Goal: Transaction & Acquisition: Purchase product/service

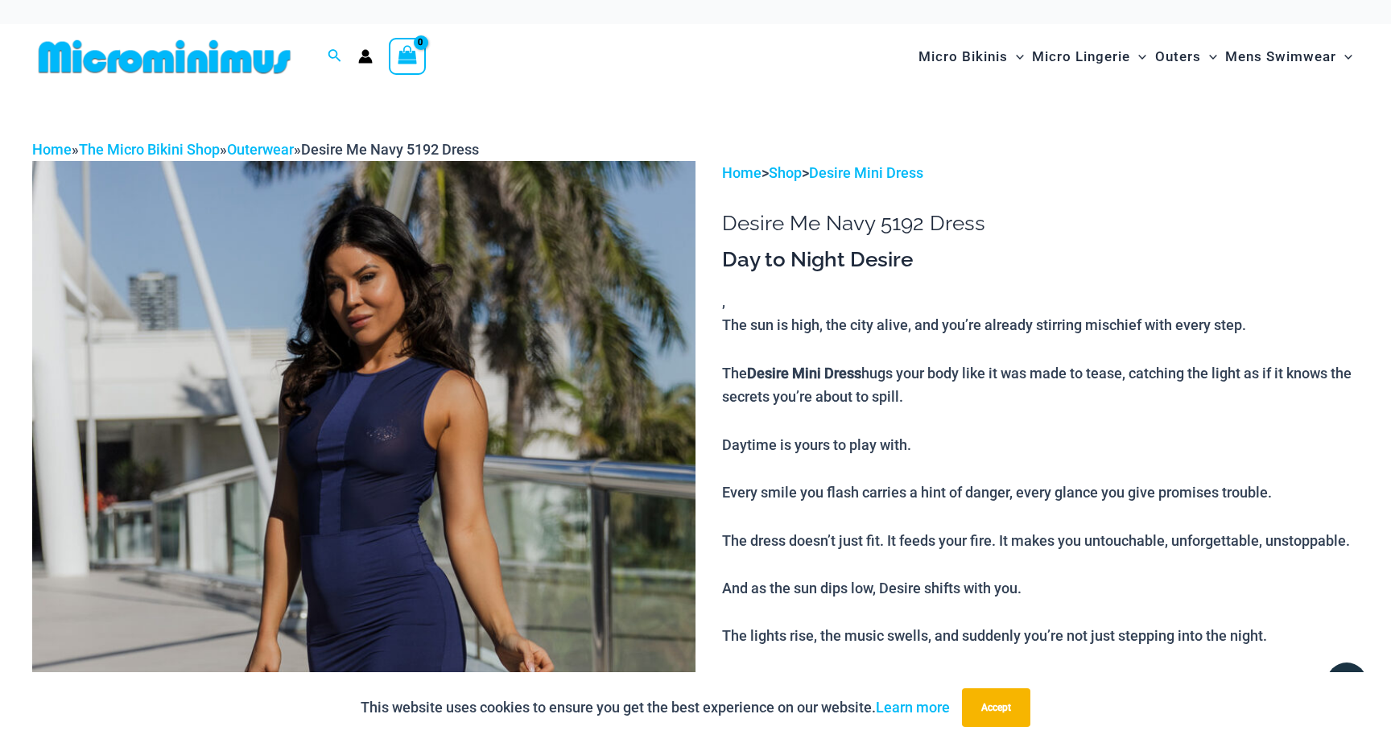
click at [477, 364] on img at bounding box center [363, 658] width 663 height 995
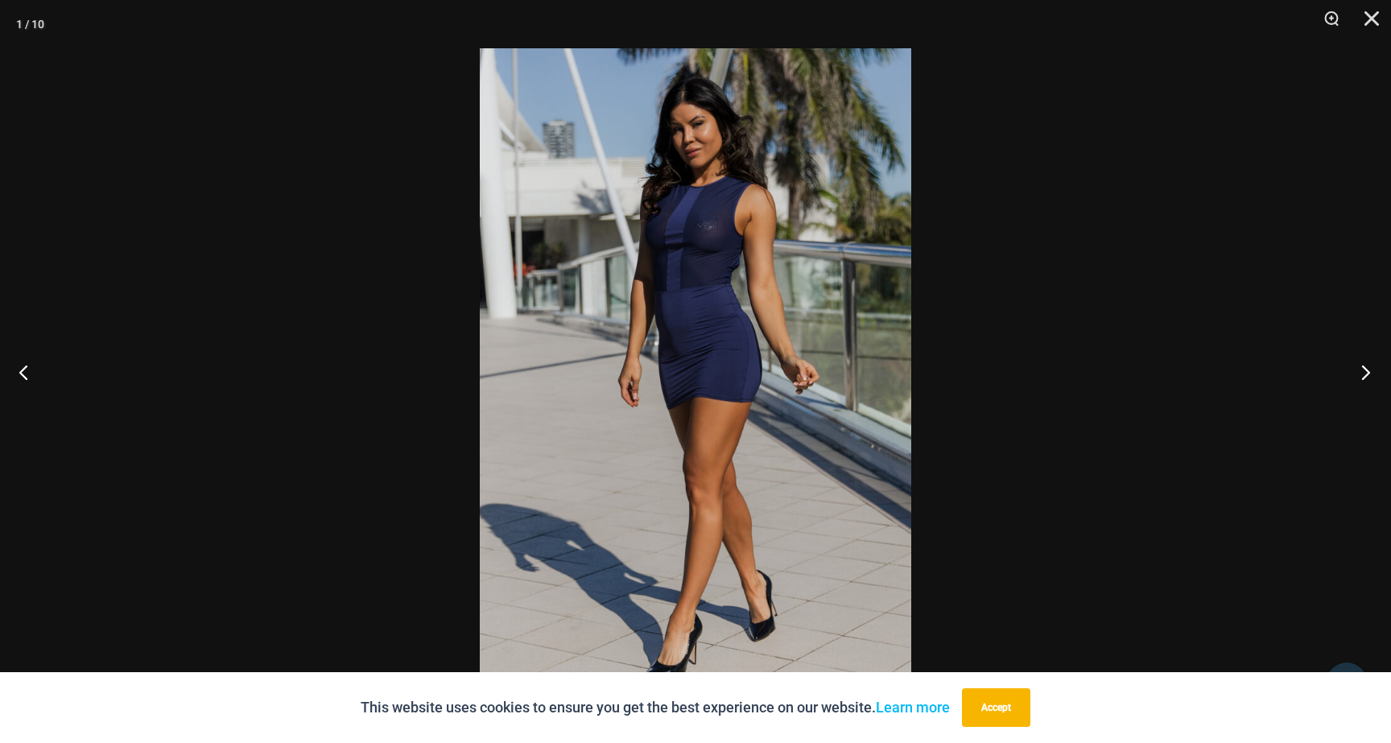
click at [1359, 378] on button "Next" at bounding box center [1360, 372] width 60 height 80
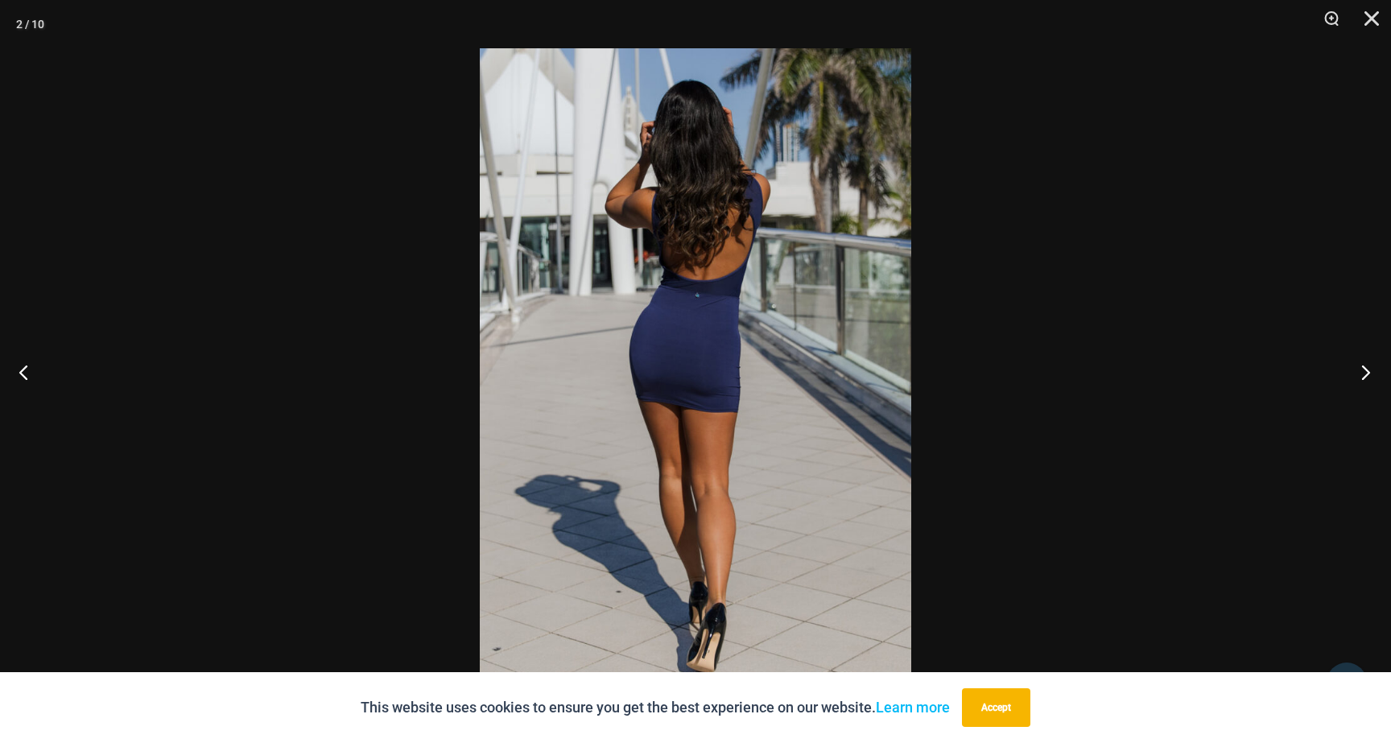
click at [1359, 378] on button "Next" at bounding box center [1360, 372] width 60 height 80
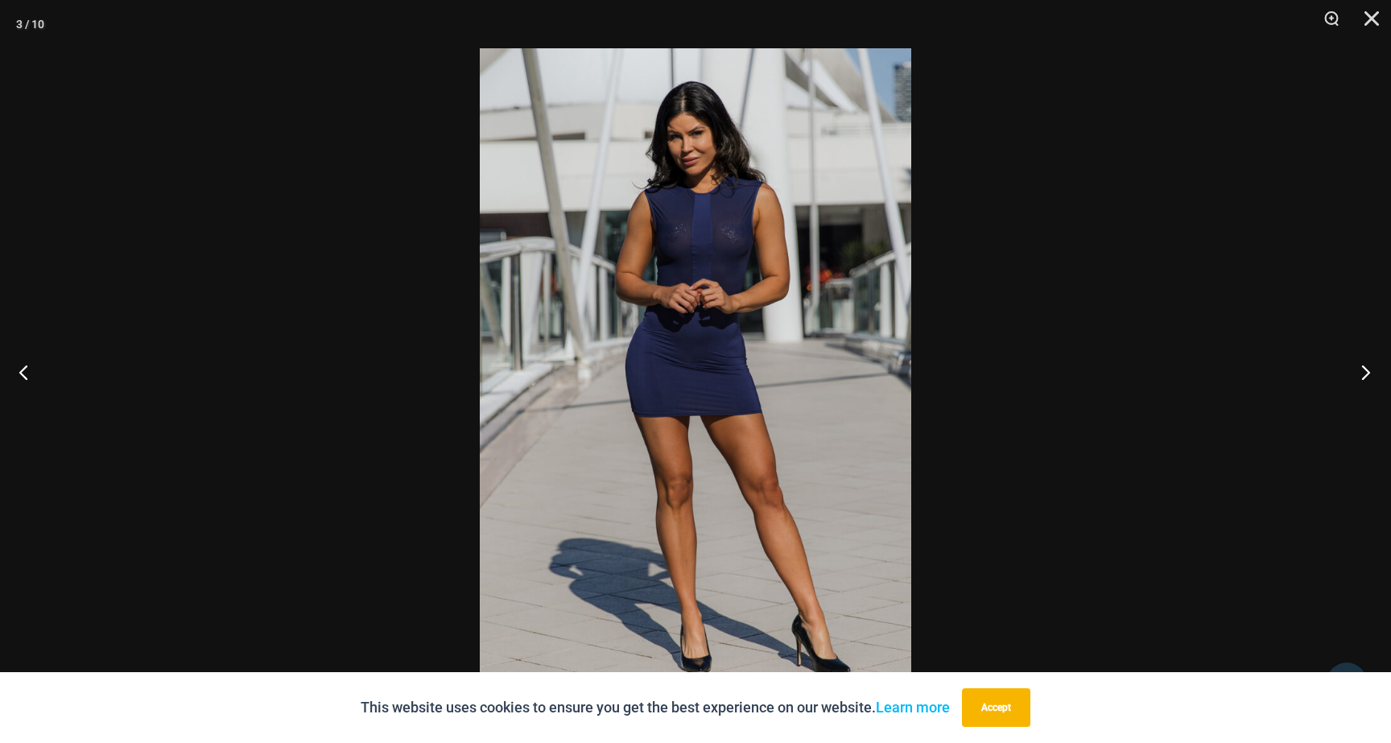
click at [1359, 378] on button "Next" at bounding box center [1360, 372] width 60 height 80
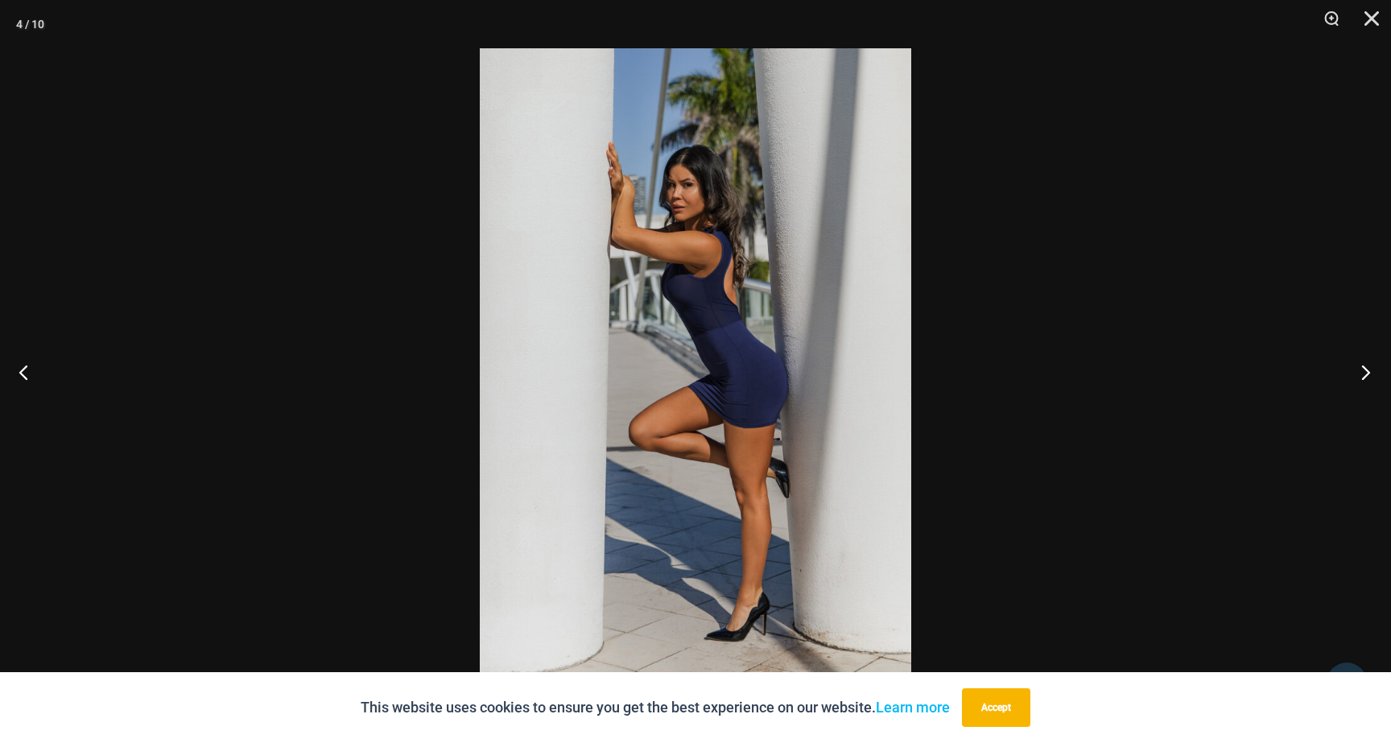
click at [1359, 378] on button "Next" at bounding box center [1360, 372] width 60 height 80
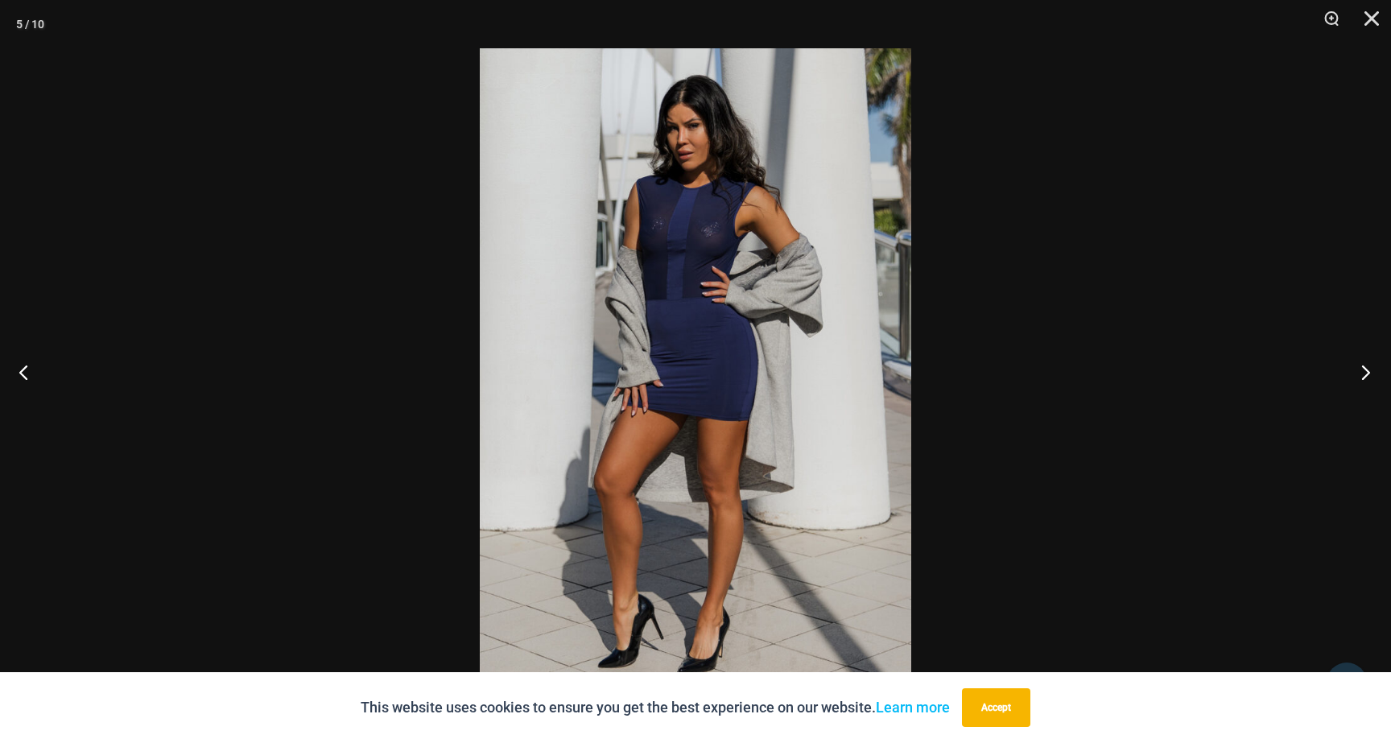
click at [1359, 378] on button "Next" at bounding box center [1360, 372] width 60 height 80
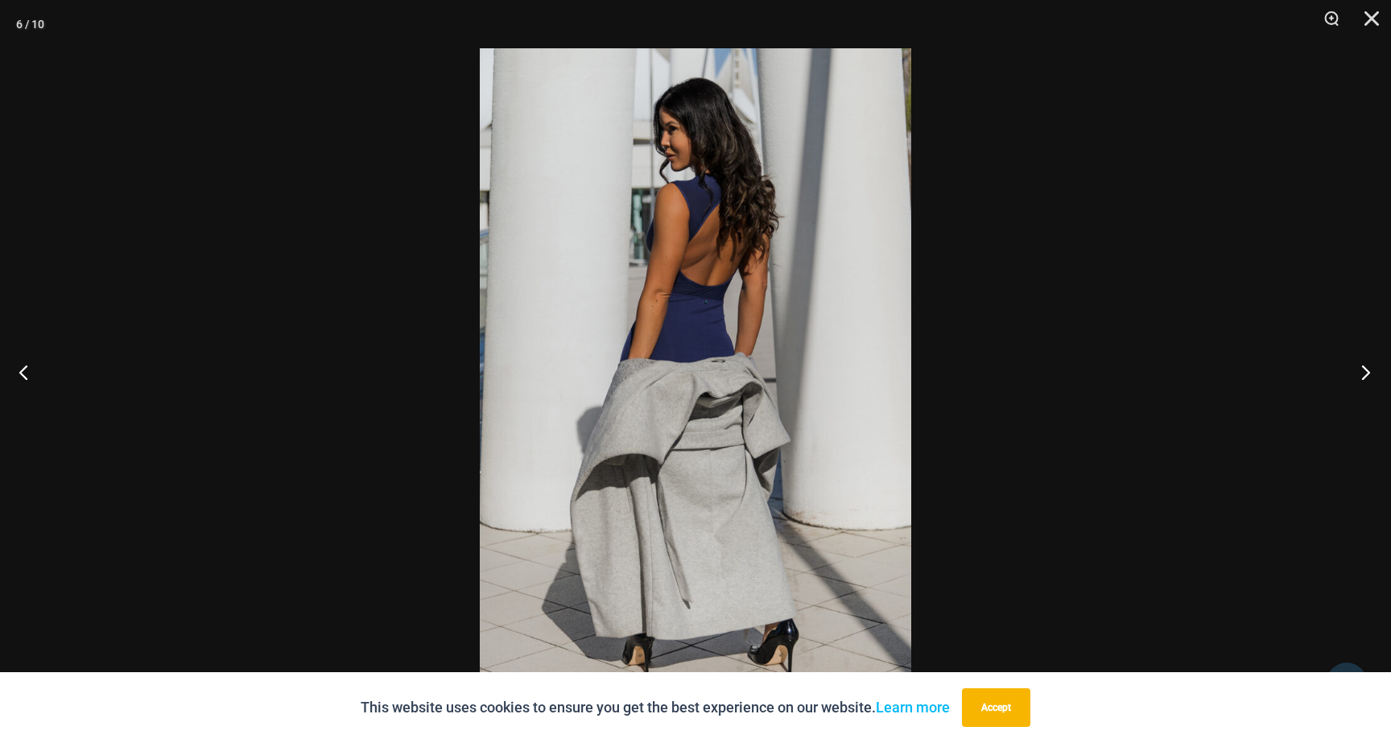
click at [1359, 378] on button "Next" at bounding box center [1360, 372] width 60 height 80
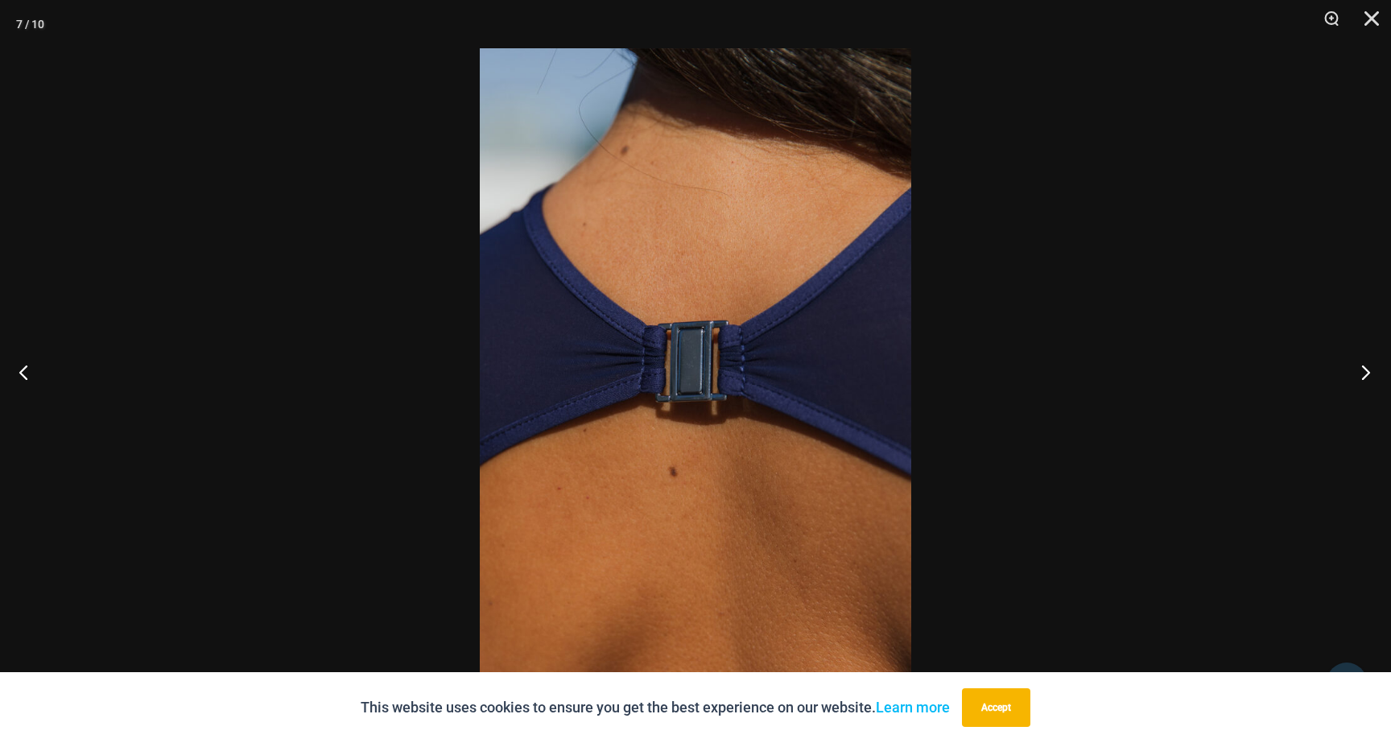
click at [1359, 378] on button "Next" at bounding box center [1360, 372] width 60 height 80
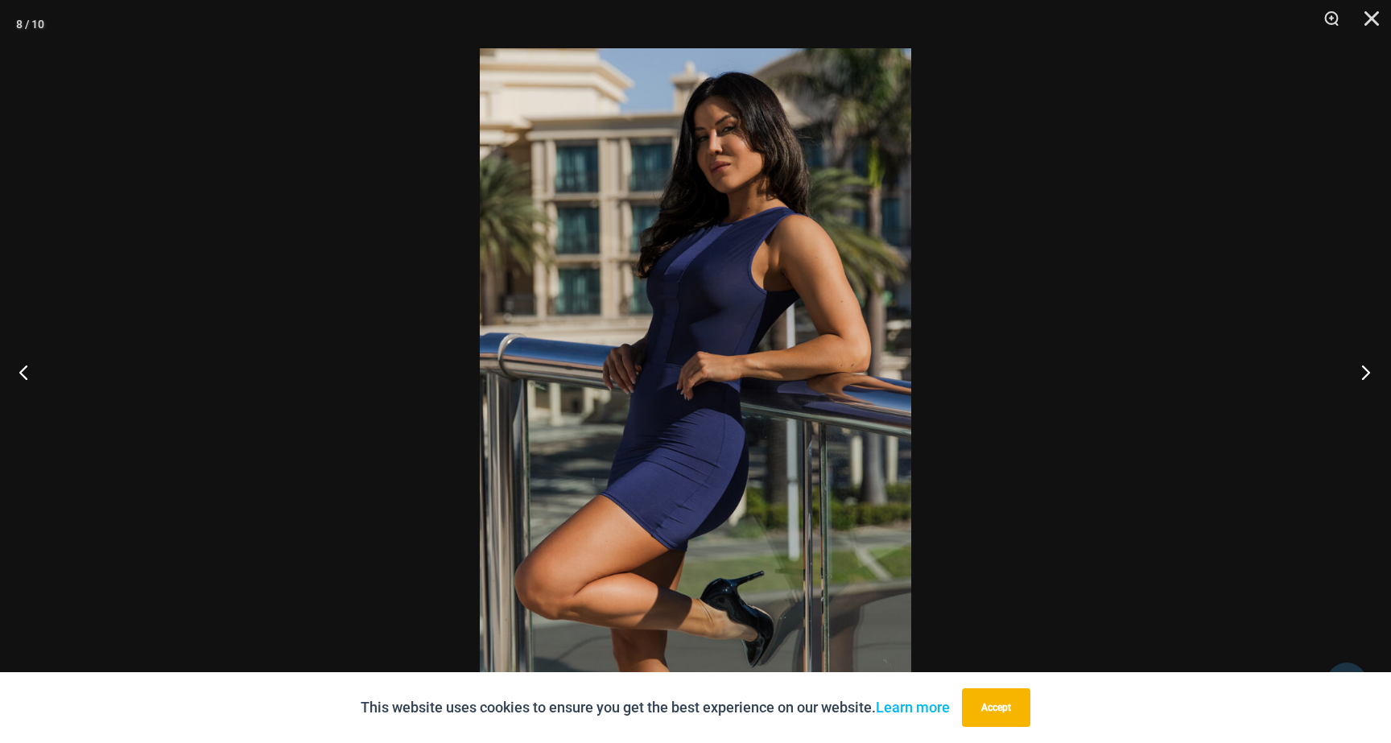
click at [1359, 378] on button "Next" at bounding box center [1360, 372] width 60 height 80
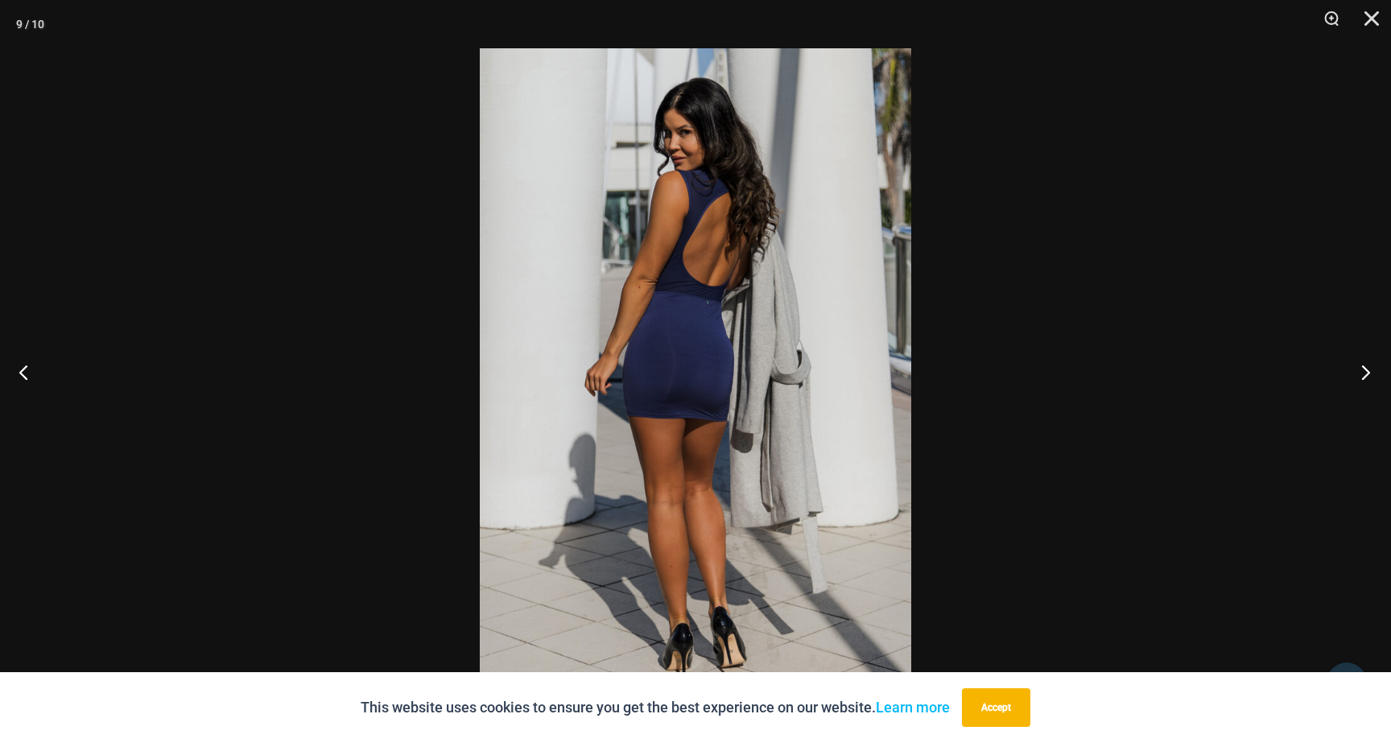
click at [1359, 378] on button "Next" at bounding box center [1360, 372] width 60 height 80
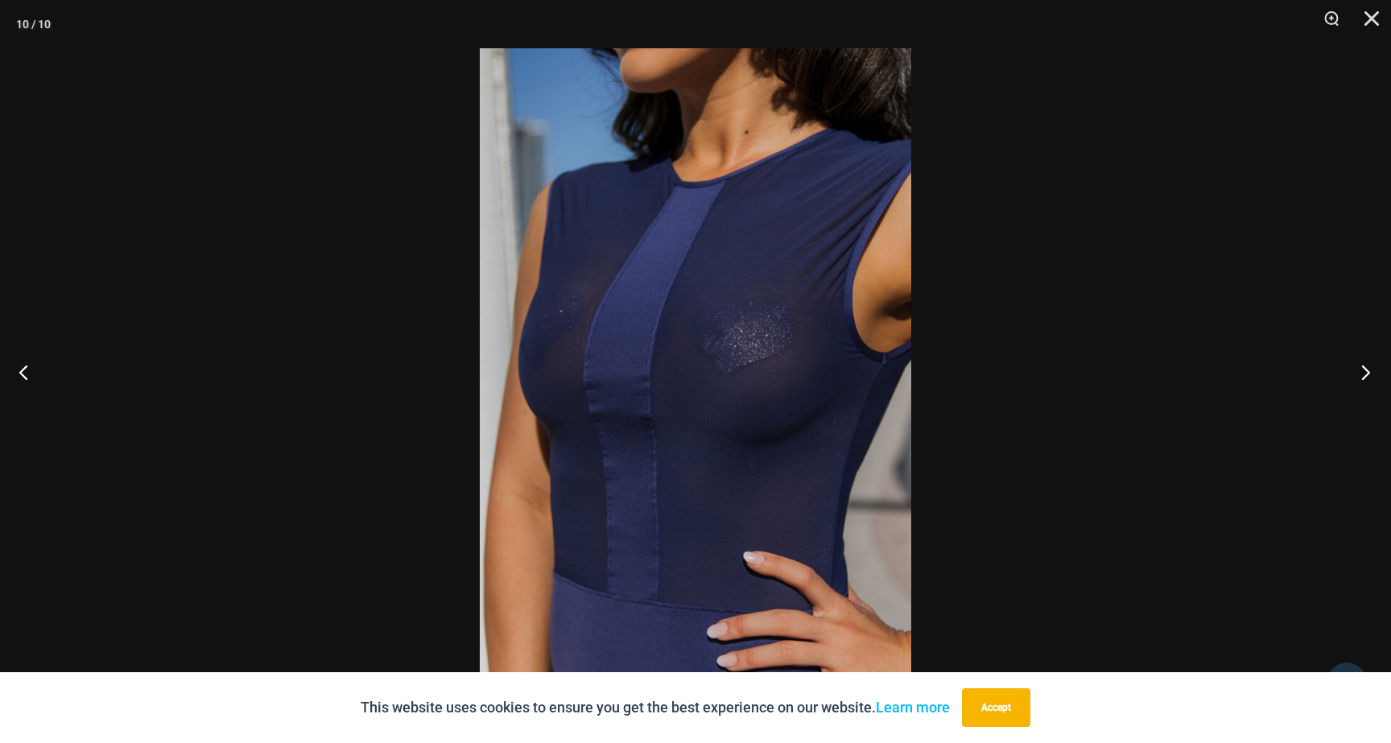
click at [1359, 378] on button "Next" at bounding box center [1360, 372] width 60 height 80
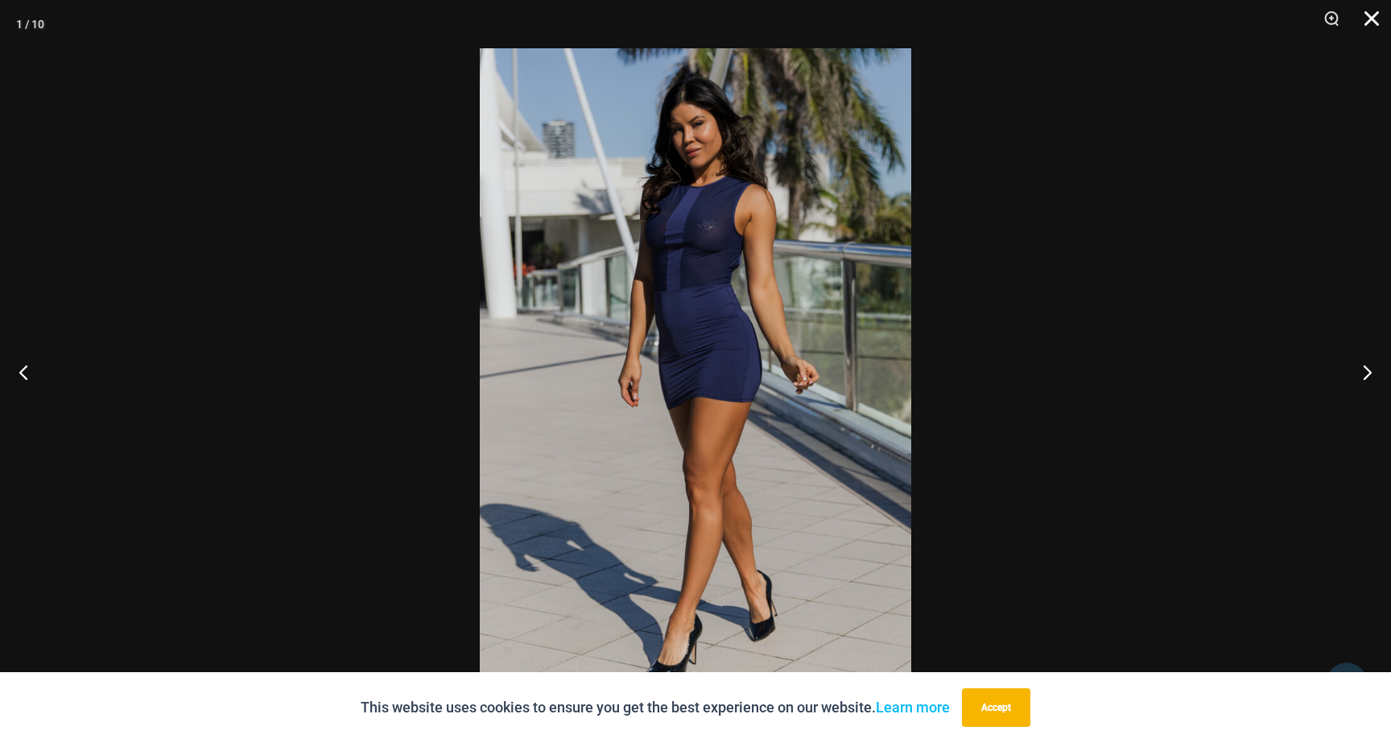
click at [1375, 38] on button "Close" at bounding box center [1366, 24] width 40 height 48
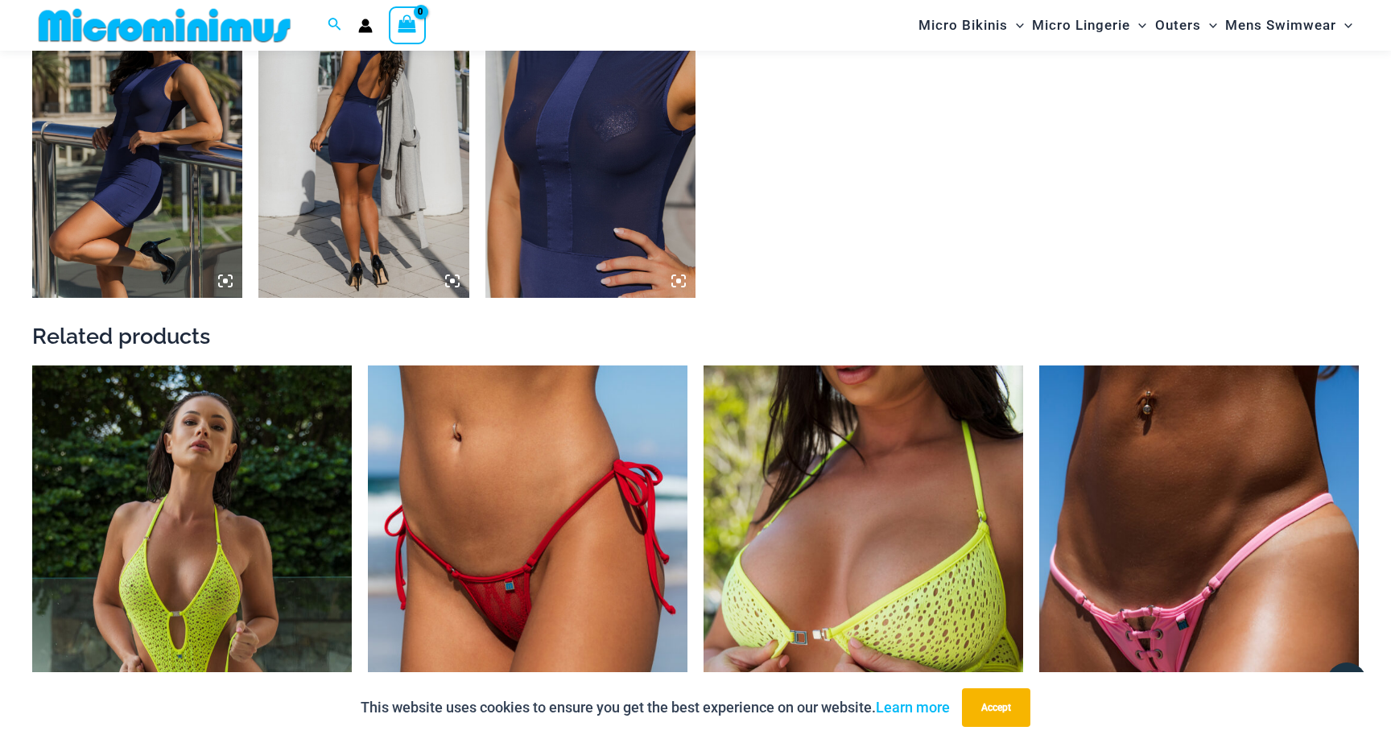
scroll to position [1585, 0]
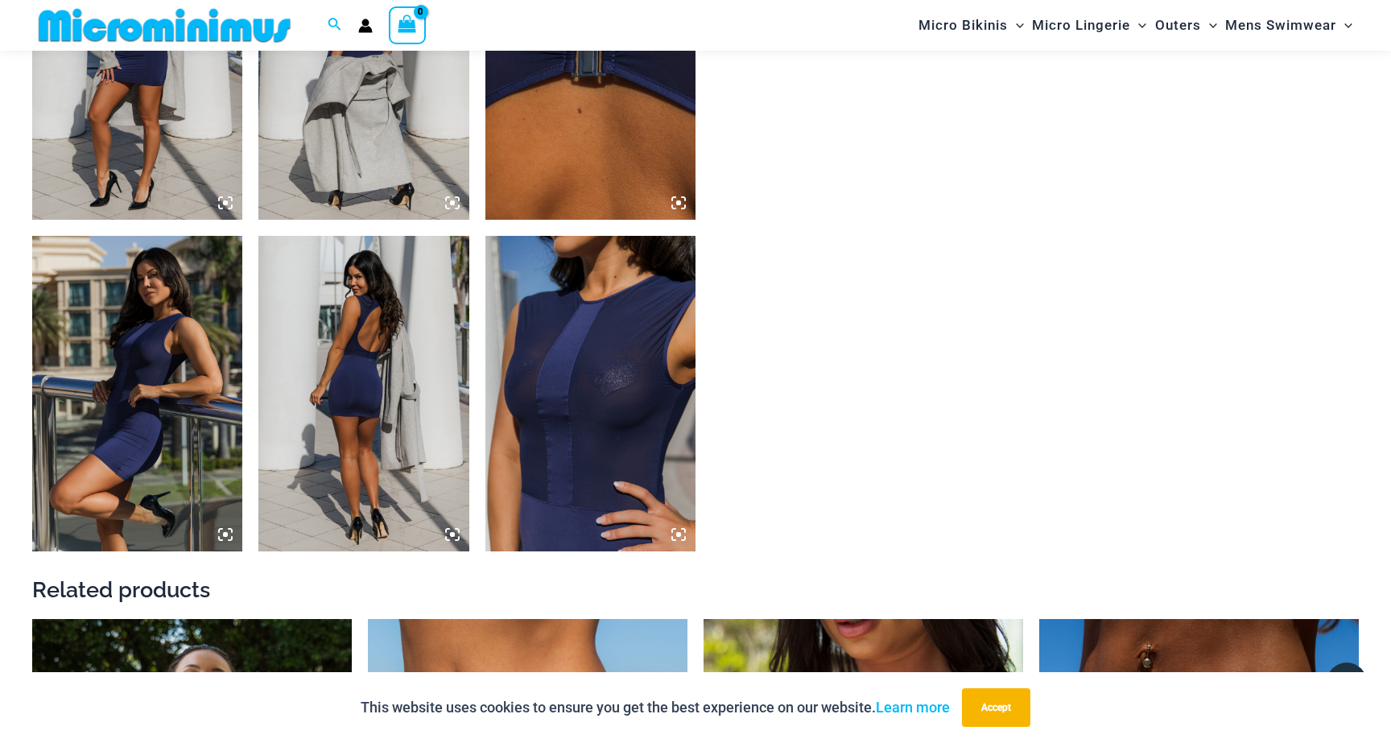
click at [588, 325] on img at bounding box center [590, 394] width 210 height 316
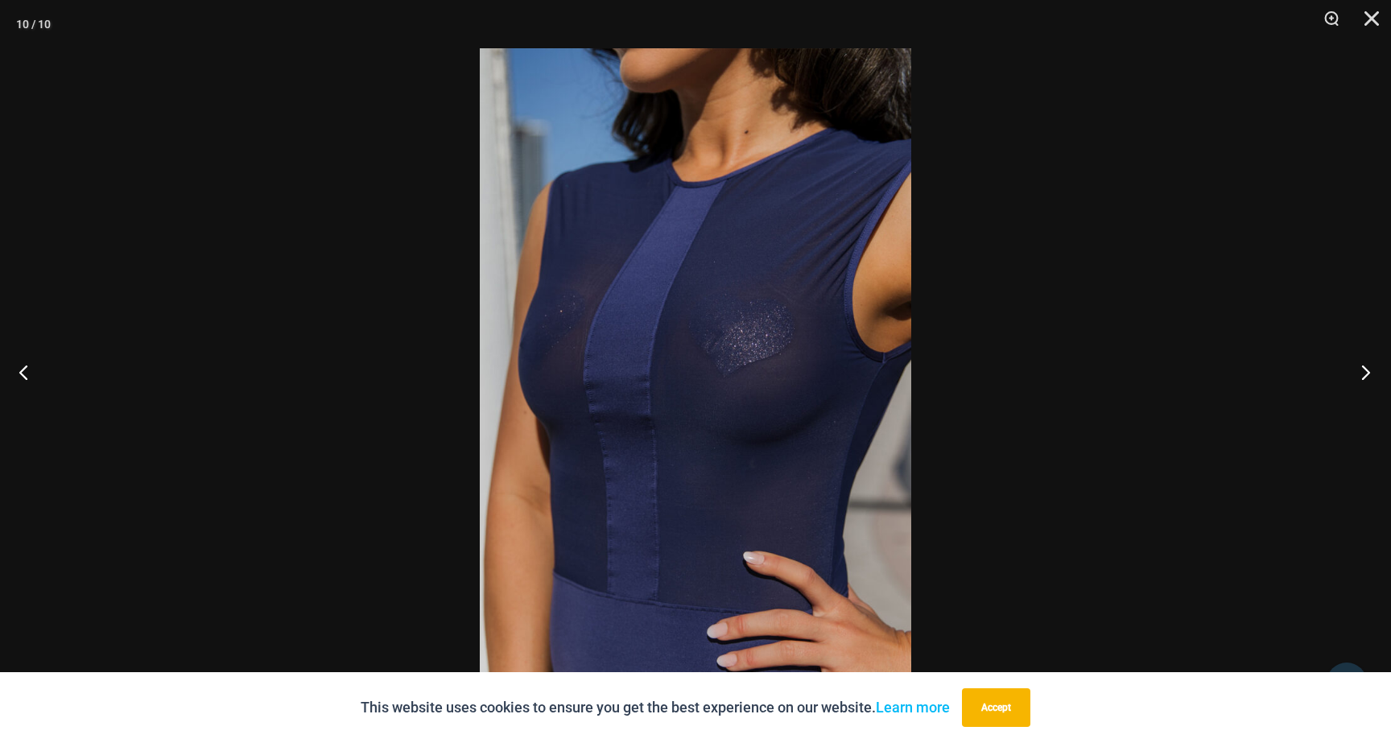
click at [1355, 365] on button "Next" at bounding box center [1360, 372] width 60 height 80
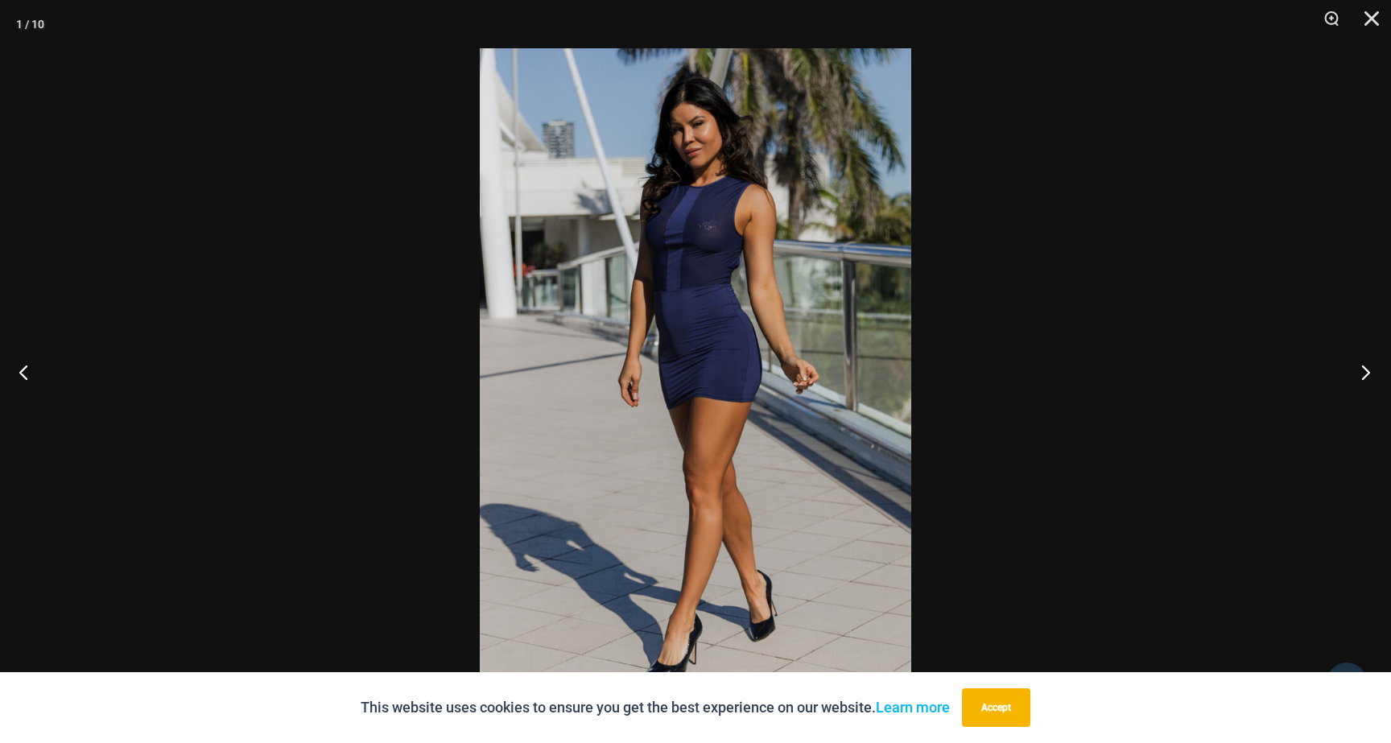
click at [1354, 365] on button "Next" at bounding box center [1360, 372] width 60 height 80
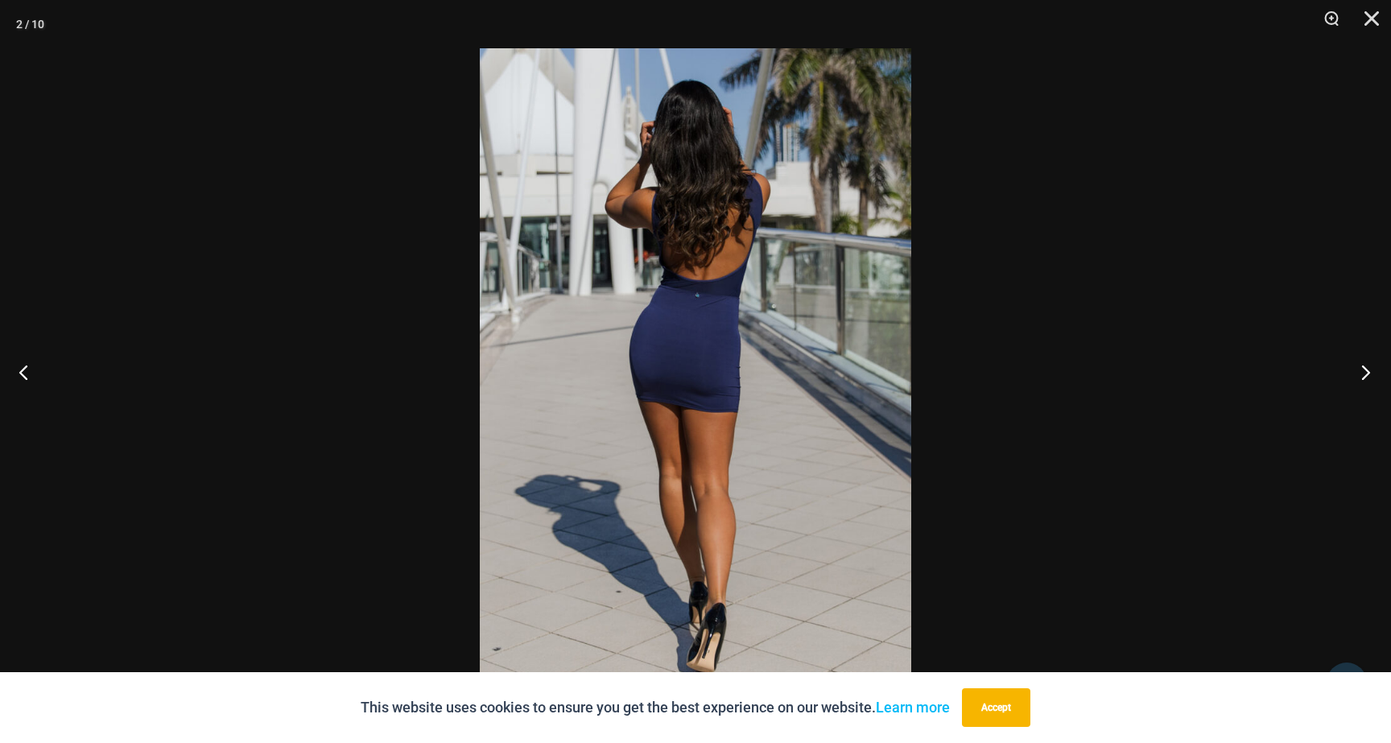
click at [1354, 365] on button "Next" at bounding box center [1360, 372] width 60 height 80
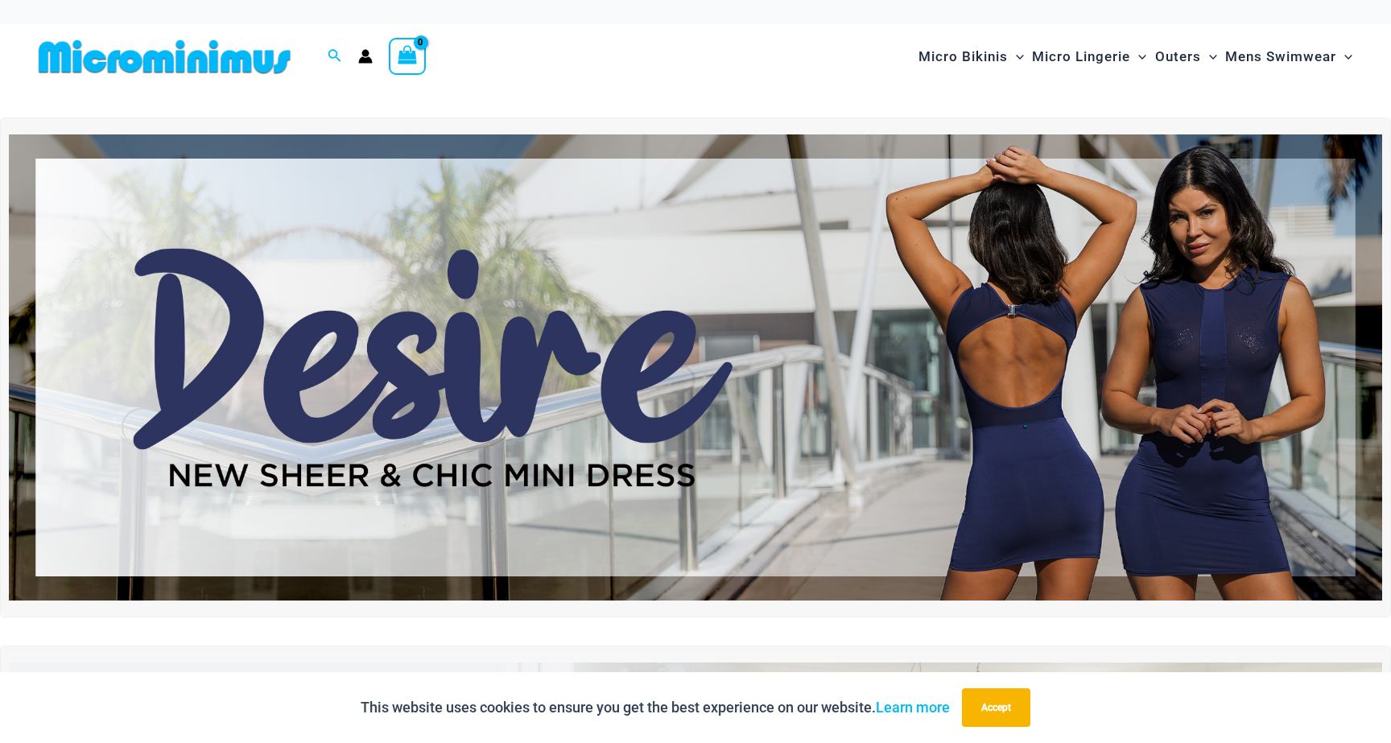
click at [1110, 333] on img at bounding box center [695, 367] width 1373 height 467
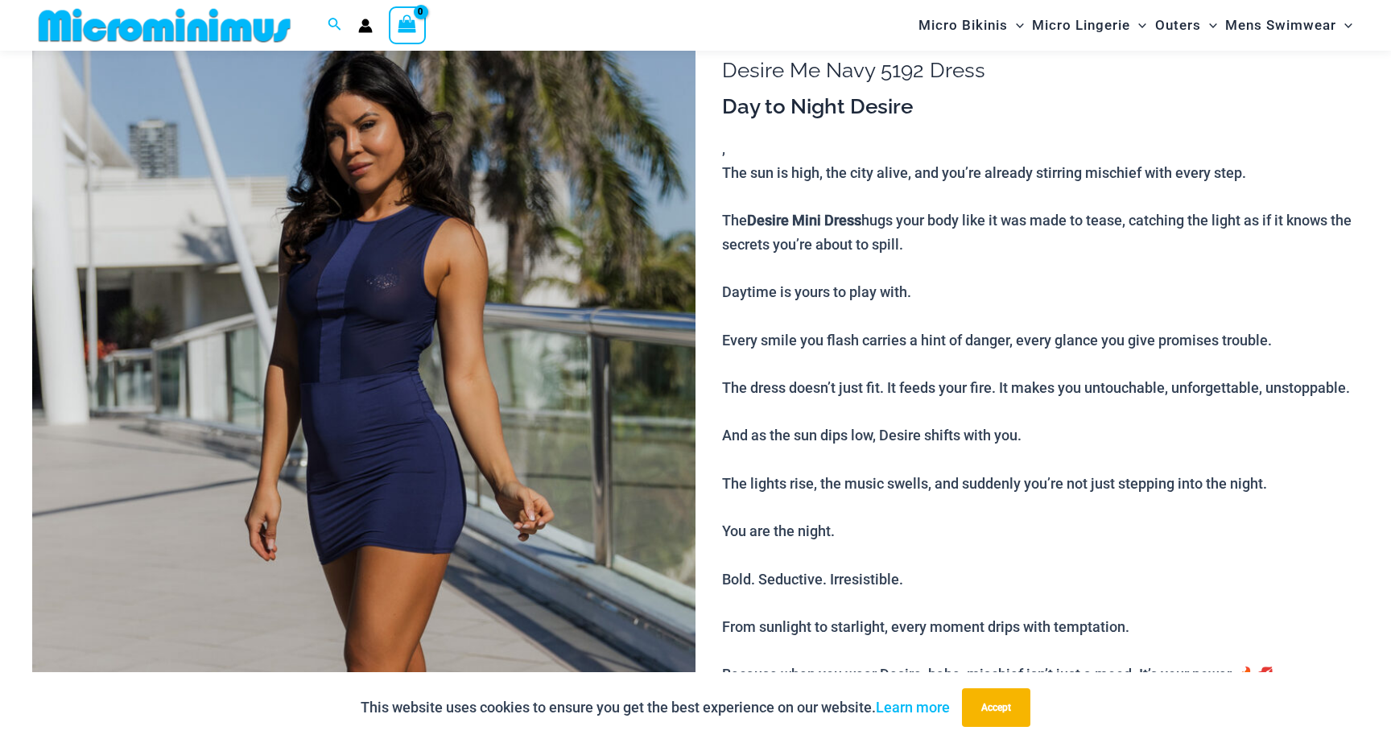
scroll to position [209, 0]
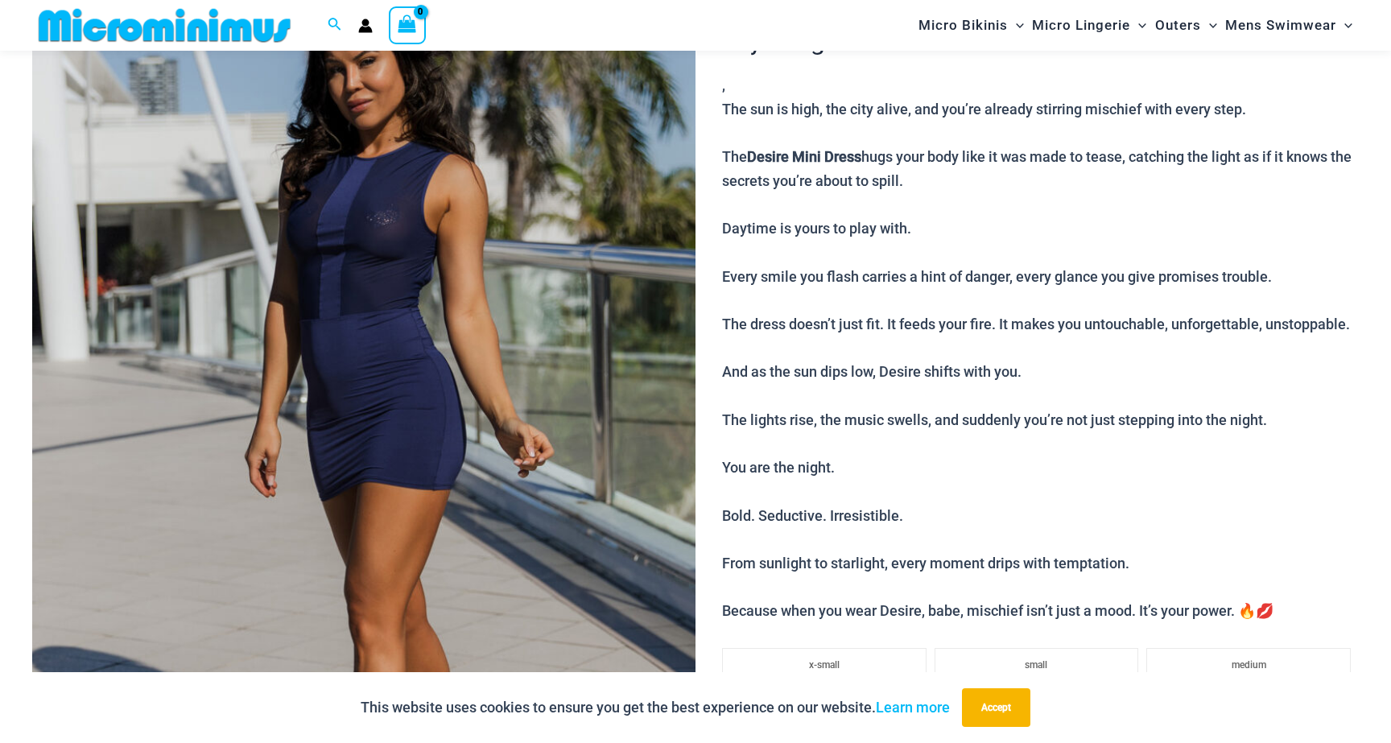
click at [368, 320] on img at bounding box center [363, 442] width 663 height 995
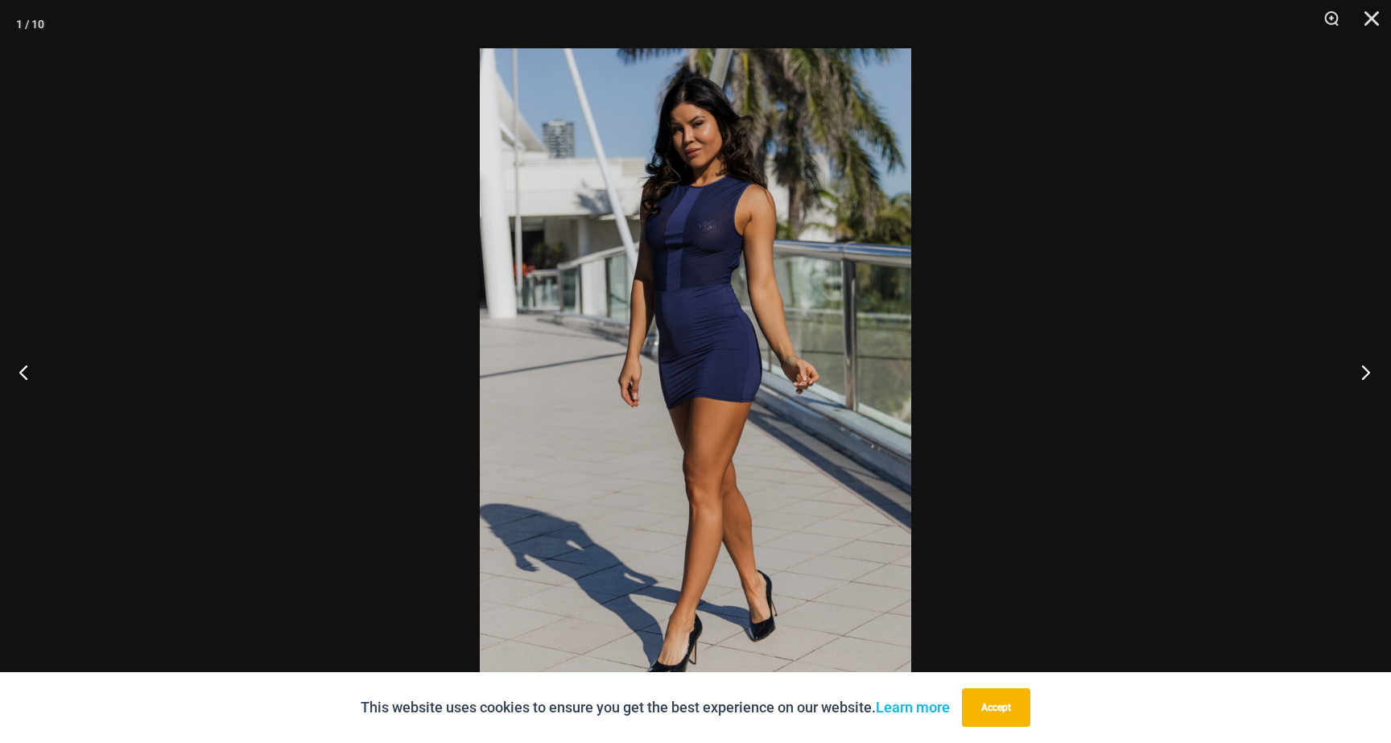
click at [1349, 377] on button "Next" at bounding box center [1360, 372] width 60 height 80
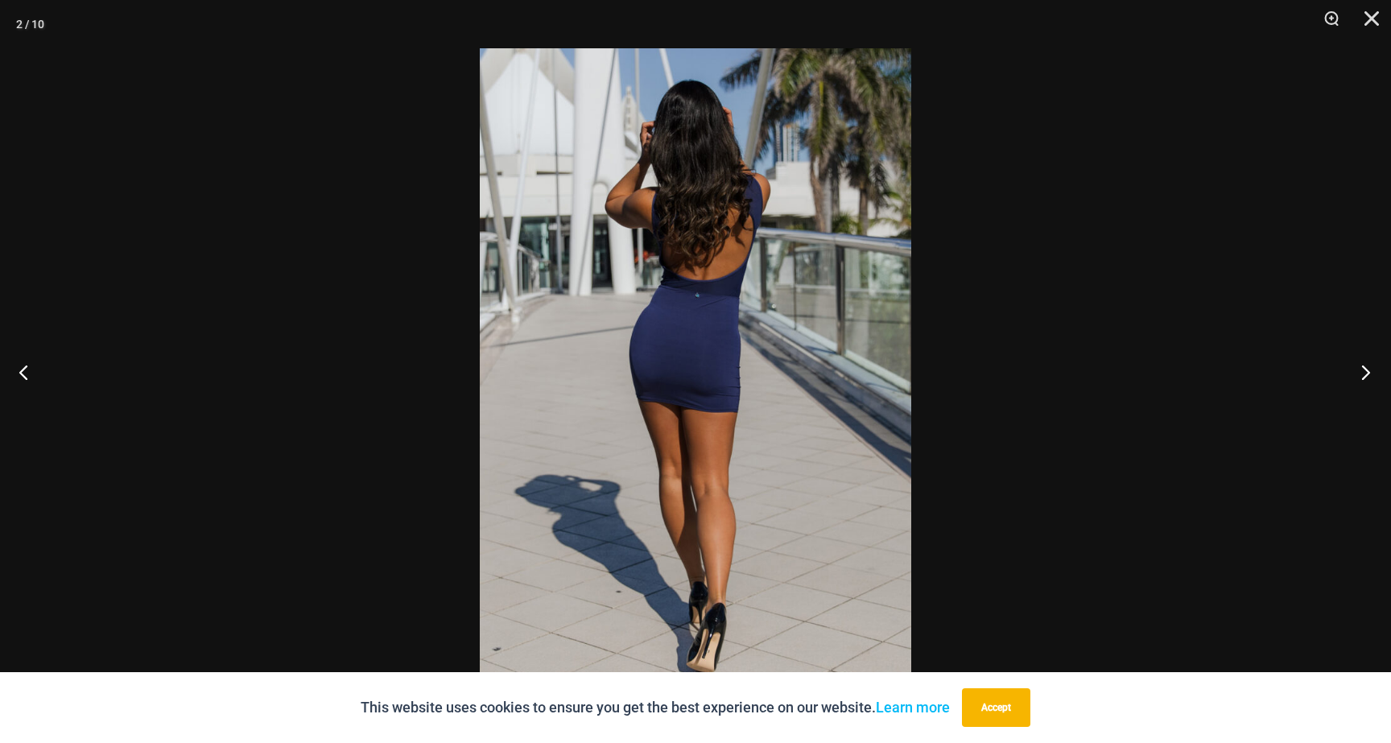
click at [1351, 371] on button "Next" at bounding box center [1360, 372] width 60 height 80
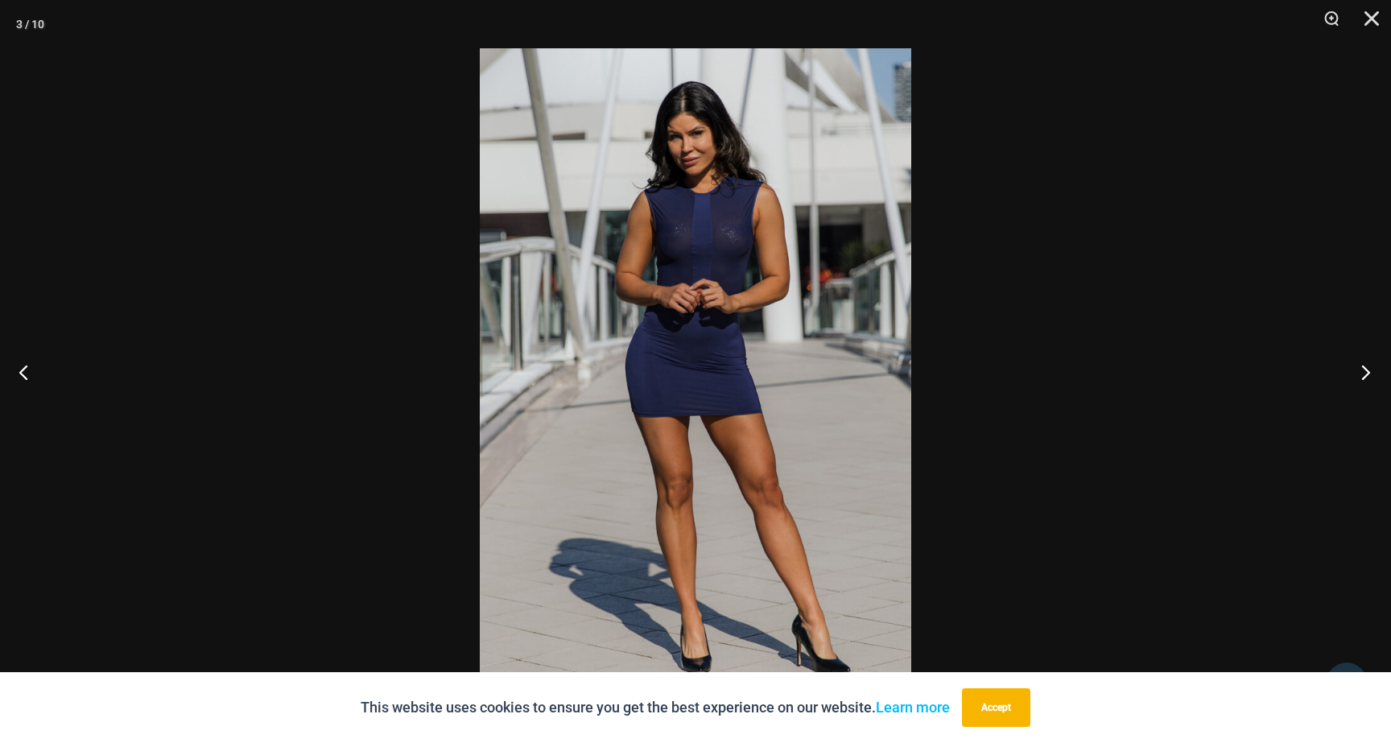
click at [1351, 371] on button "Next" at bounding box center [1360, 372] width 60 height 80
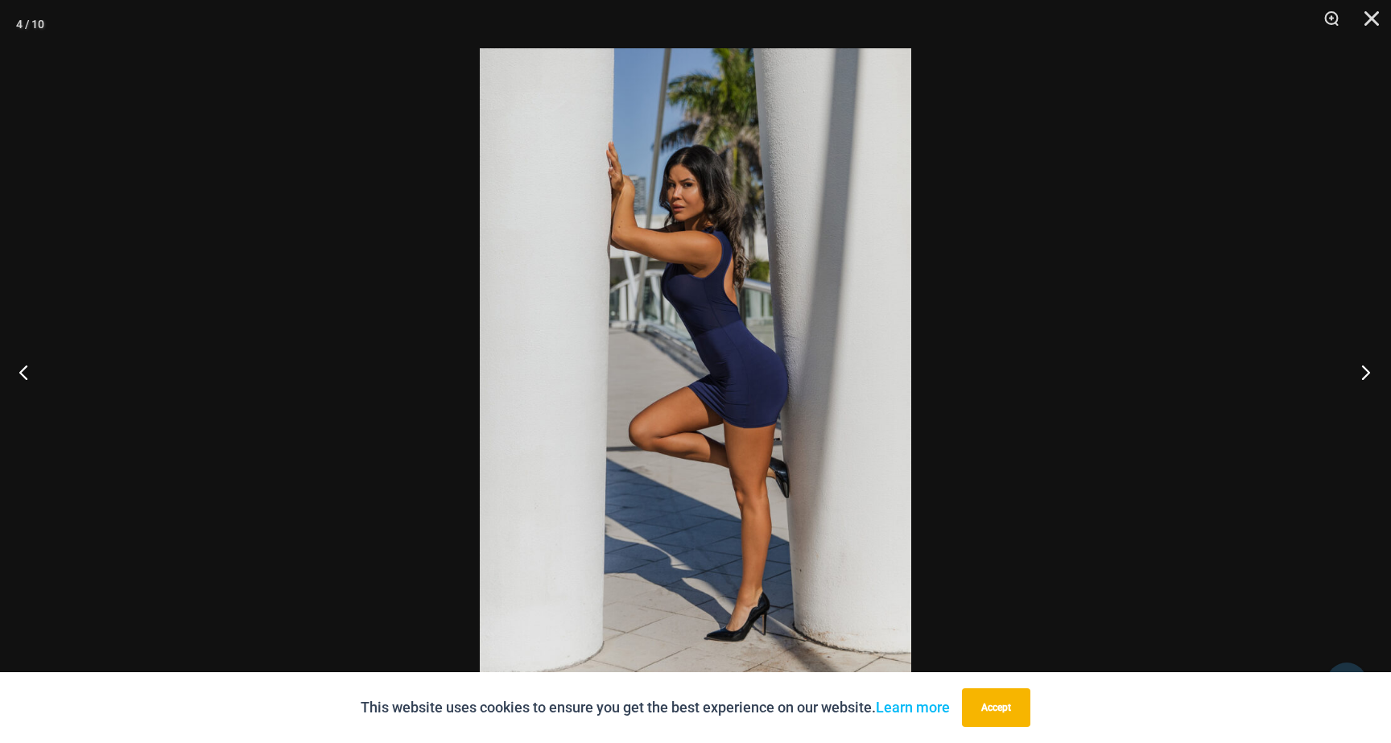
click at [1351, 371] on button "Next" at bounding box center [1360, 372] width 60 height 80
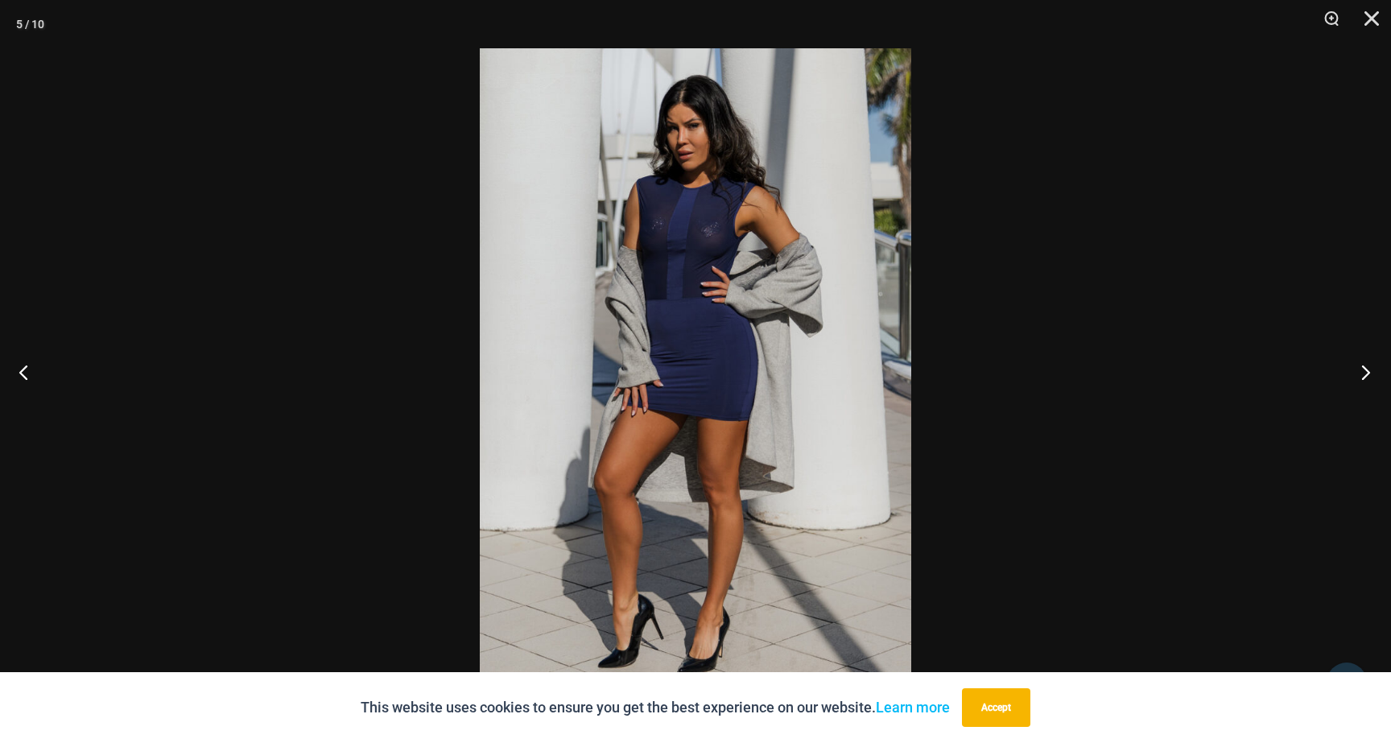
click at [1351, 371] on button "Next" at bounding box center [1360, 372] width 60 height 80
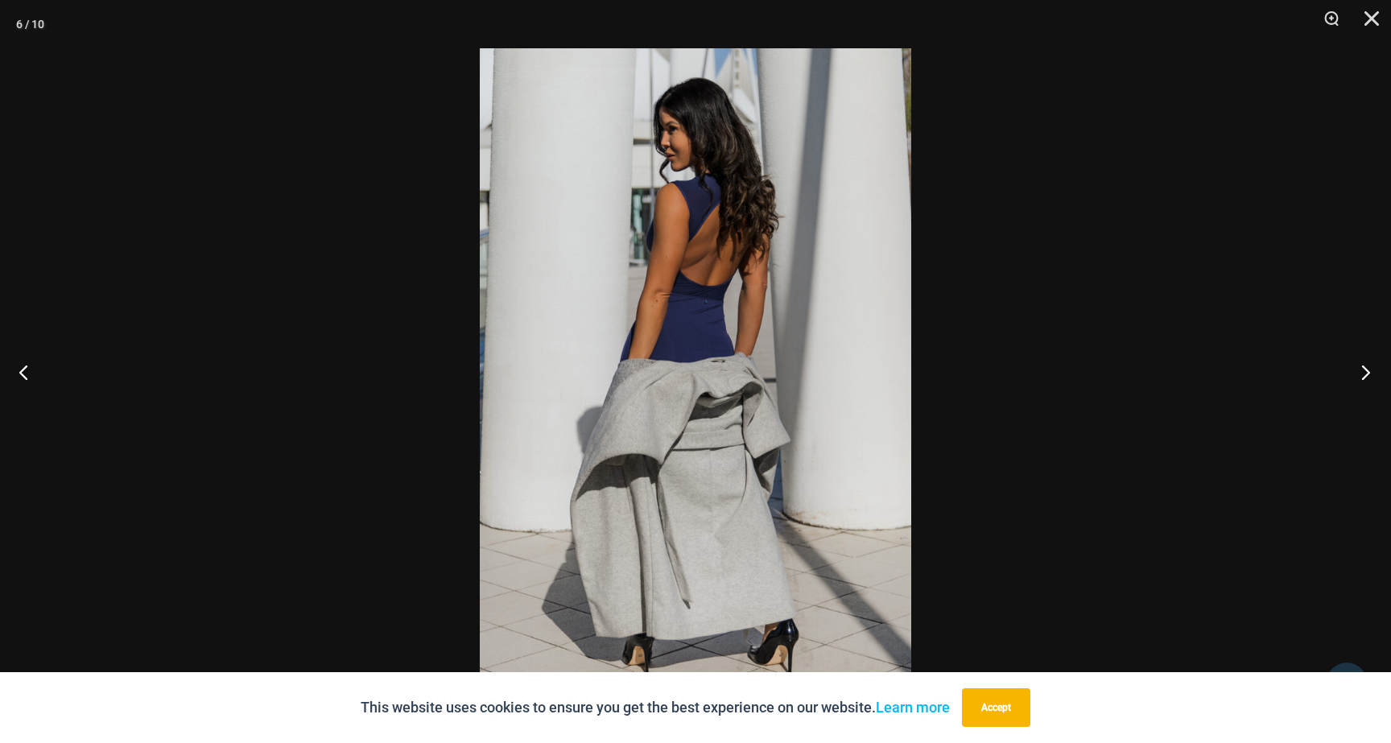
click at [1351, 371] on button "Next" at bounding box center [1360, 372] width 60 height 80
